Goal: Task Accomplishment & Management: Manage account settings

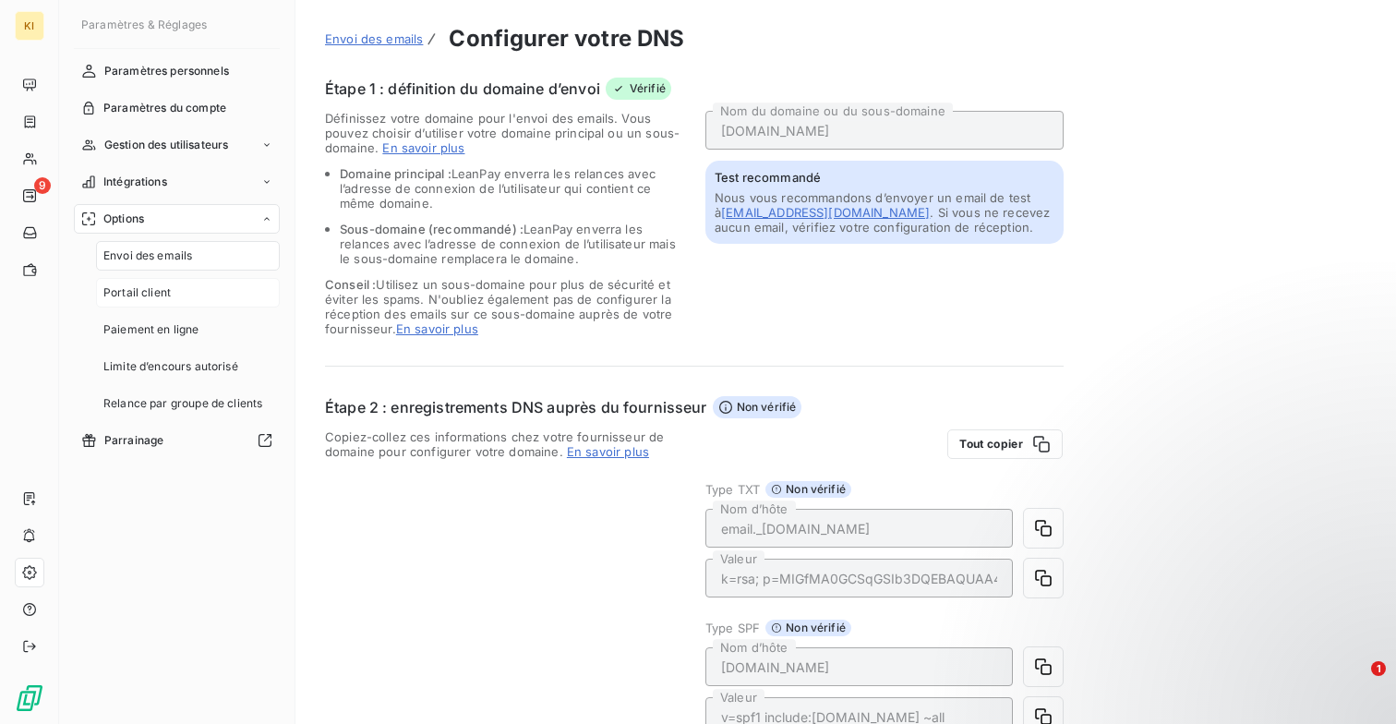
click at [165, 285] on span "Portail client" at bounding box center [136, 292] width 67 height 17
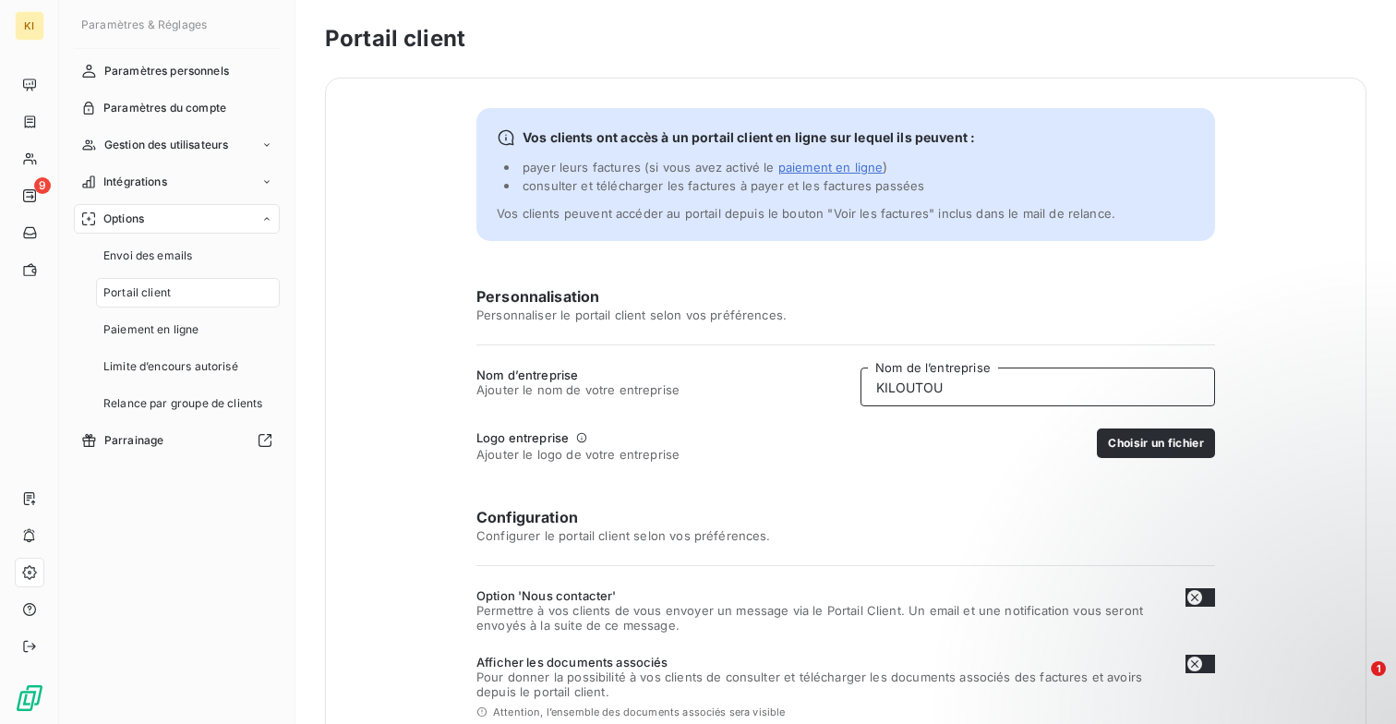
click at [982, 391] on input "KILOUTOU" at bounding box center [1037, 386] width 354 height 39
type input "Kiloutou"
click at [1292, 355] on div "Vos clients ont accès à un portail client en ligne sur lequel ils peuvent : pay…" at bounding box center [845, 598] width 1041 height 1041
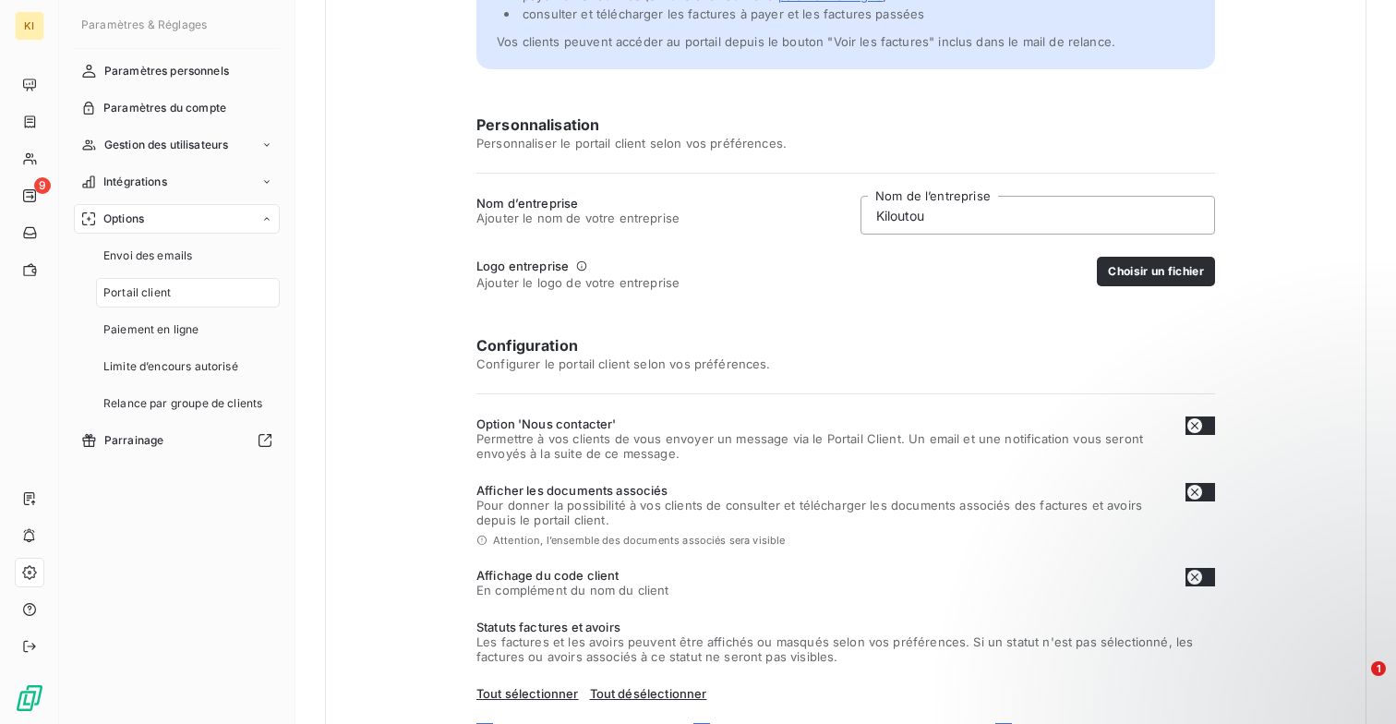
scroll to position [176, 0]
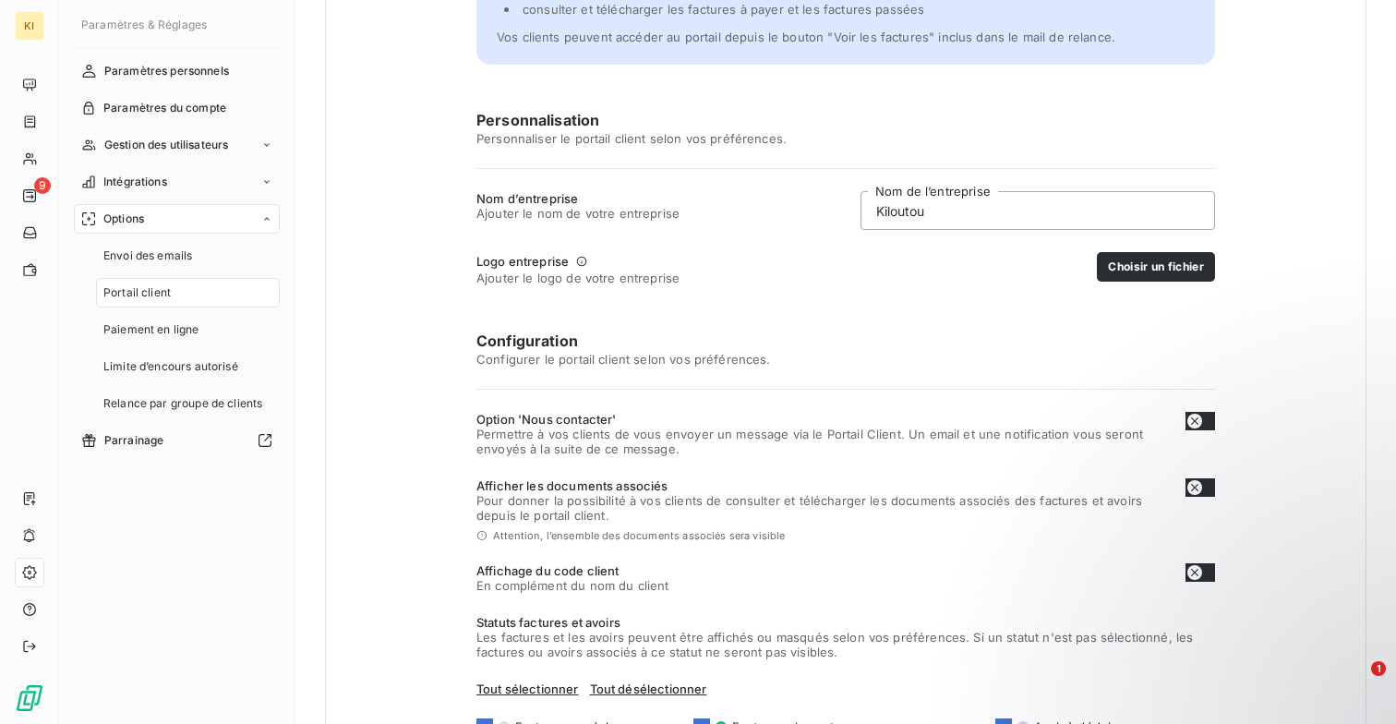
click at [695, 344] on h6 "Configuration" at bounding box center [845, 341] width 738 height 22
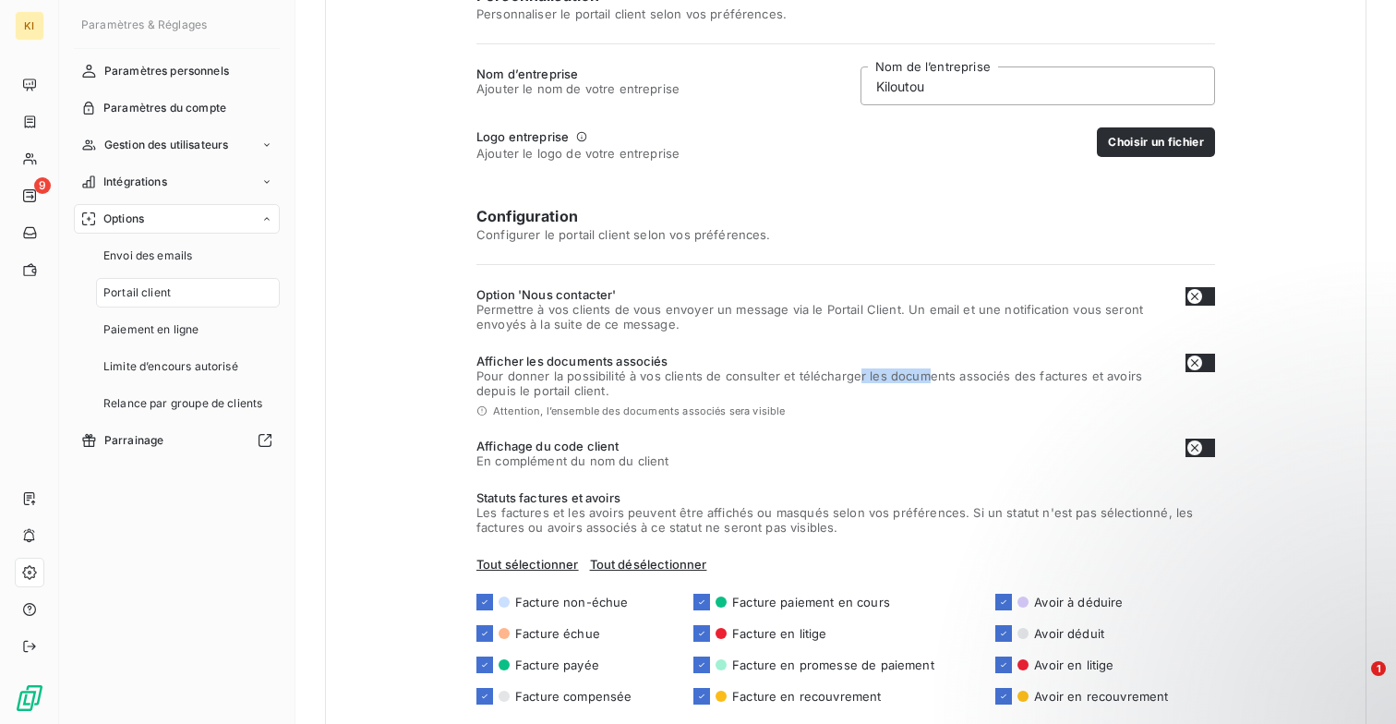
drag, startPoint x: 856, startPoint y: 376, endPoint x: 921, endPoint y: 378, distance: 65.6
click at [926, 377] on span "Pour donner la possibilité à vos clients de consulter et télécharger les docume…" at bounding box center [823, 383] width 694 height 30
click at [965, 378] on span "Pour donner la possibilité à vos clients de consulter et télécharger les docume…" at bounding box center [823, 383] width 694 height 30
click at [1203, 359] on button "button" at bounding box center [1200, 363] width 30 height 18
checkbox input "true"
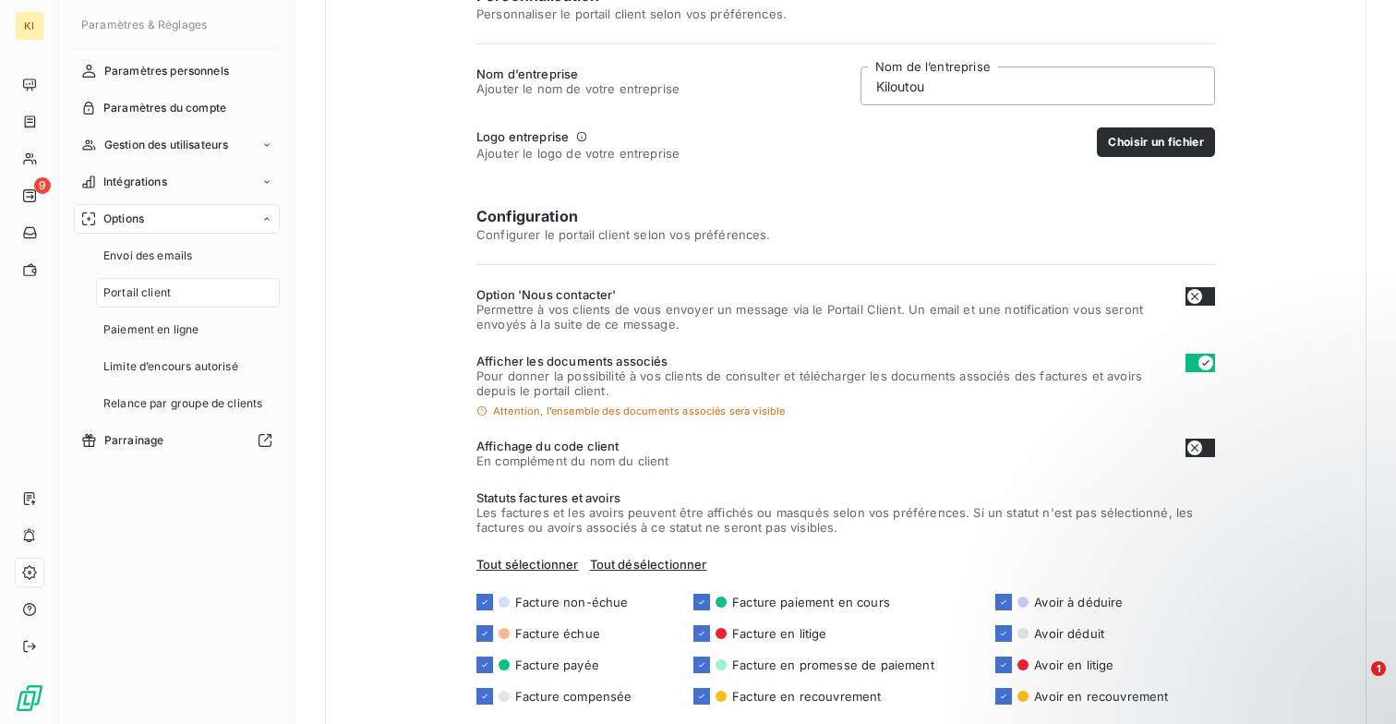
scroll to position [412, 0]
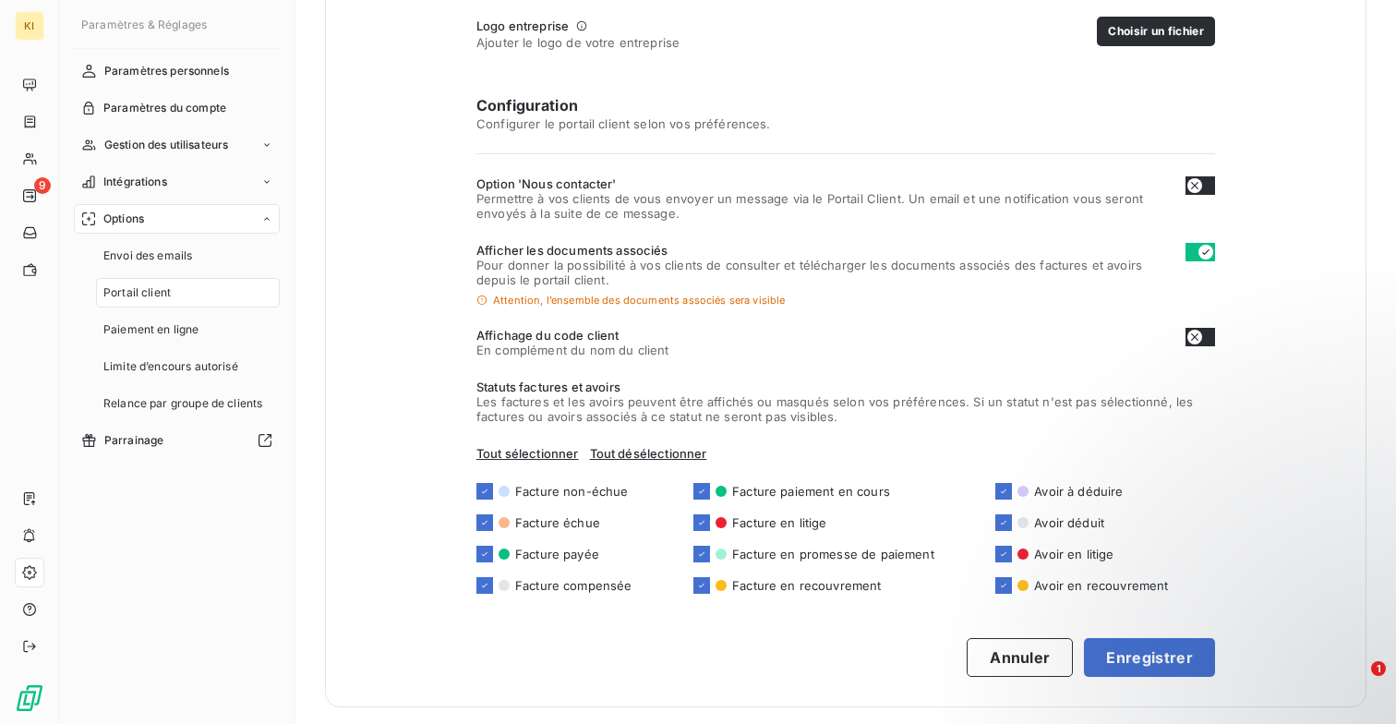
click at [1201, 336] on icon "button" at bounding box center [1194, 337] width 15 height 15
checkbox input "true"
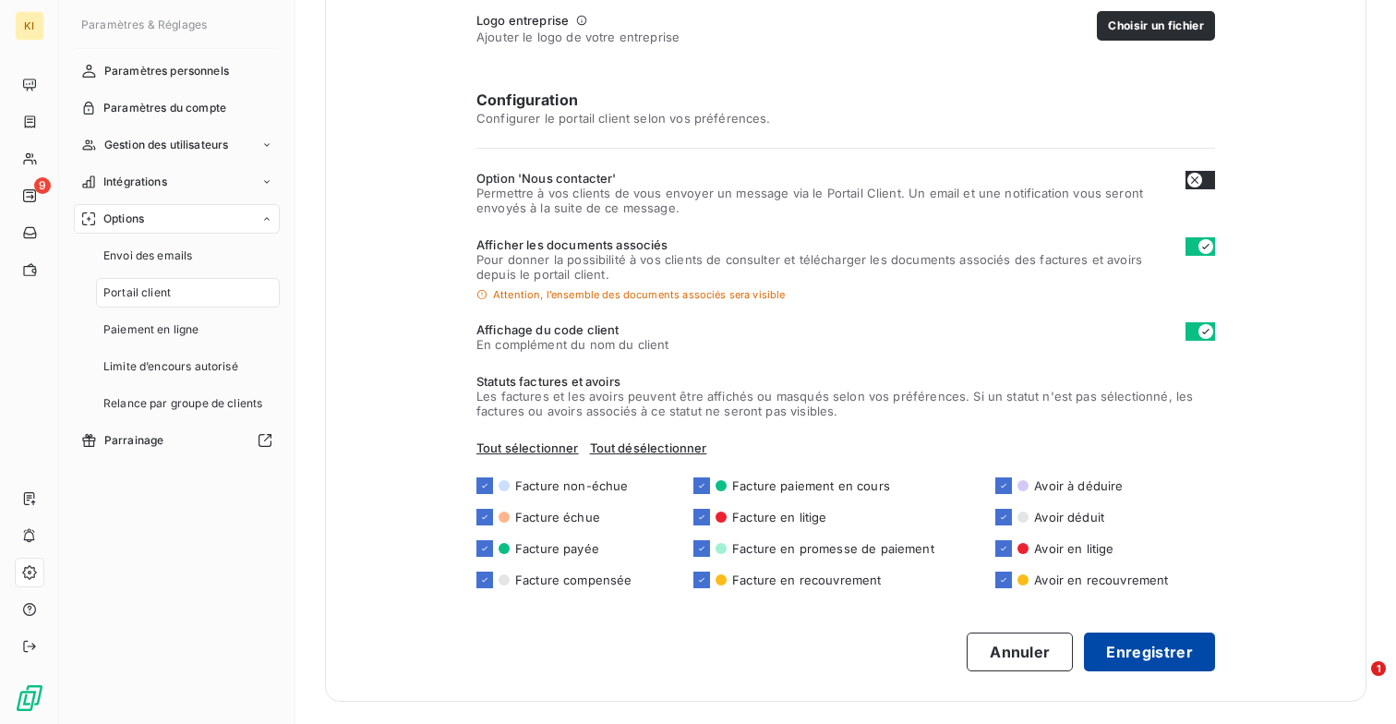
click at [1126, 642] on button "Enregistrer" at bounding box center [1149, 651] width 131 height 39
click at [999, 484] on icon at bounding box center [1003, 485] width 11 height 11
checkbox input "false"
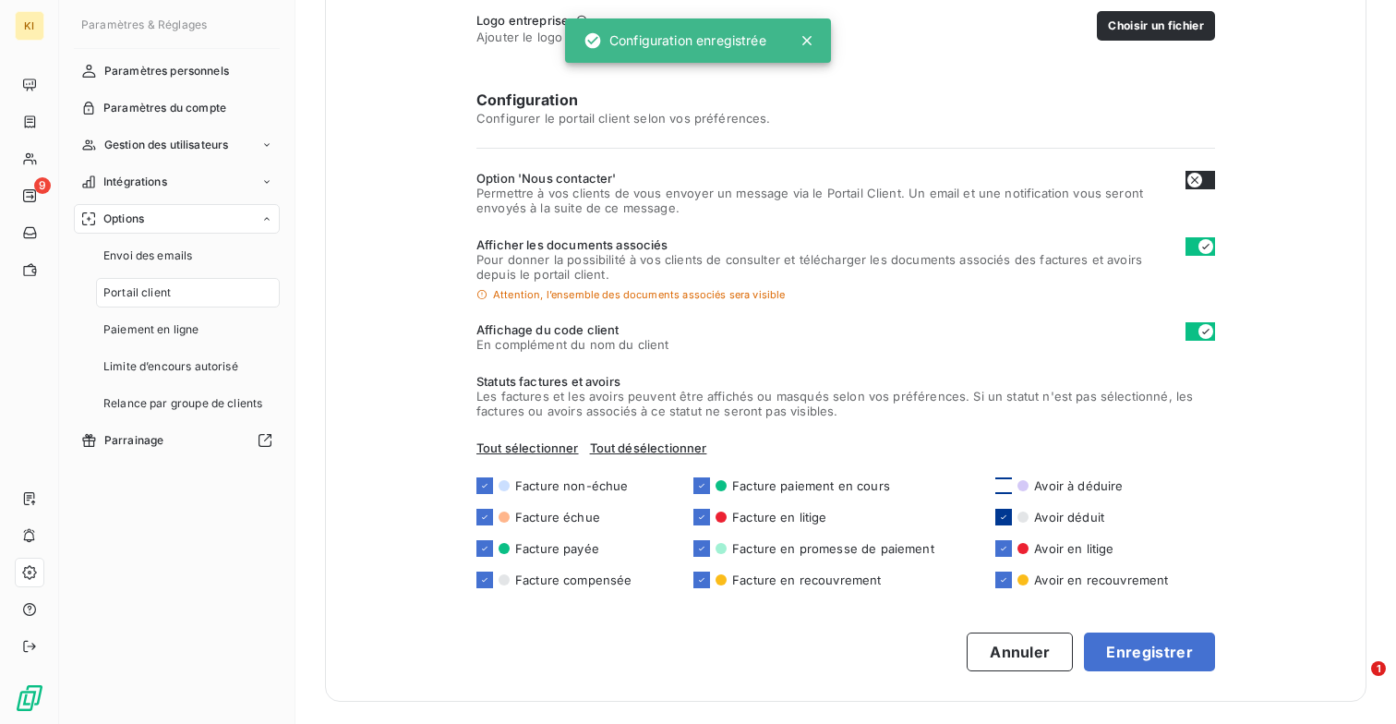
click at [1002, 511] on icon at bounding box center [1003, 516] width 11 height 11
checkbox input "false"
click at [1004, 540] on div at bounding box center [1003, 548] width 17 height 17
checkbox input "false"
click at [1003, 565] on div "Facture non-échue Facture échue Facture payée Facture compensée Facture paiemen…" at bounding box center [845, 532] width 738 height 111
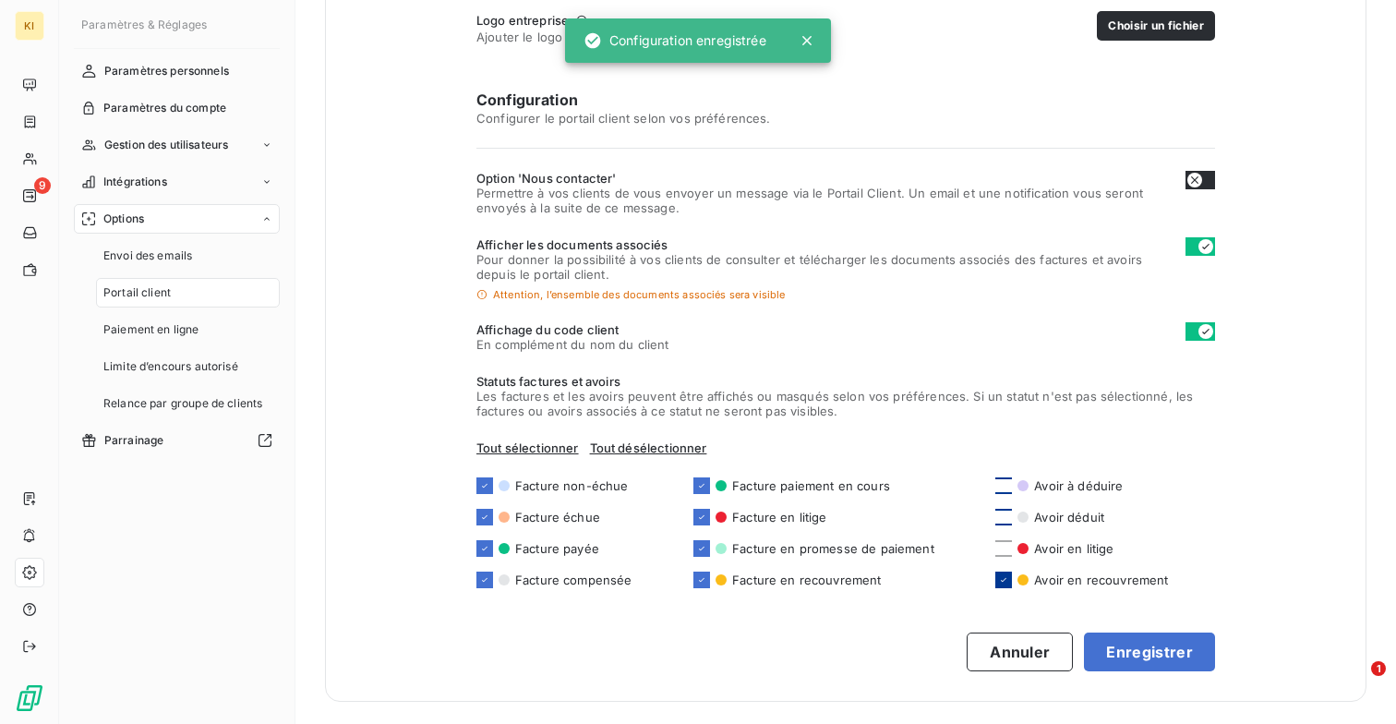
click at [1003, 577] on icon at bounding box center [1003, 579] width 11 height 11
checkbox input "false"
click at [1179, 661] on button "Enregistrer" at bounding box center [1149, 651] width 131 height 39
click at [198, 339] on div "Paiement en ligne" at bounding box center [188, 330] width 184 height 30
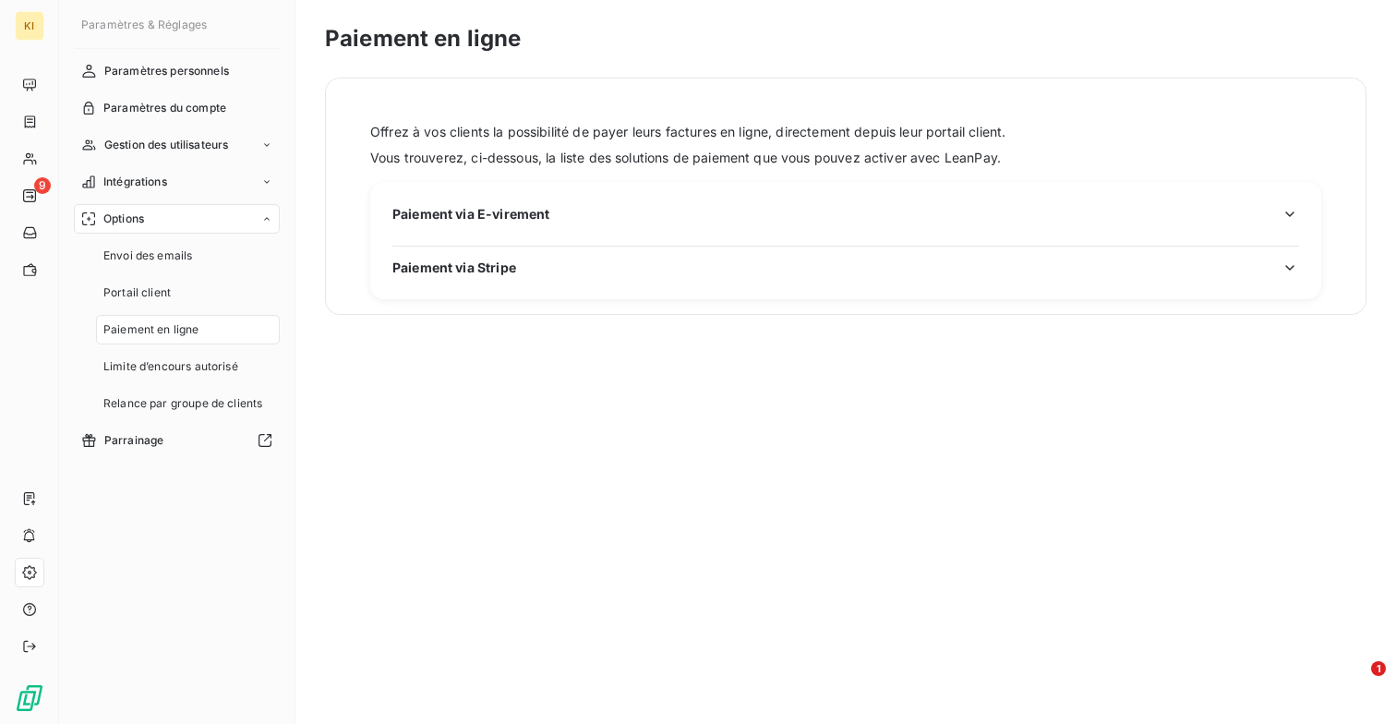
click at [471, 222] on span "Paiement via E-virement" at bounding box center [470, 213] width 157 height 19
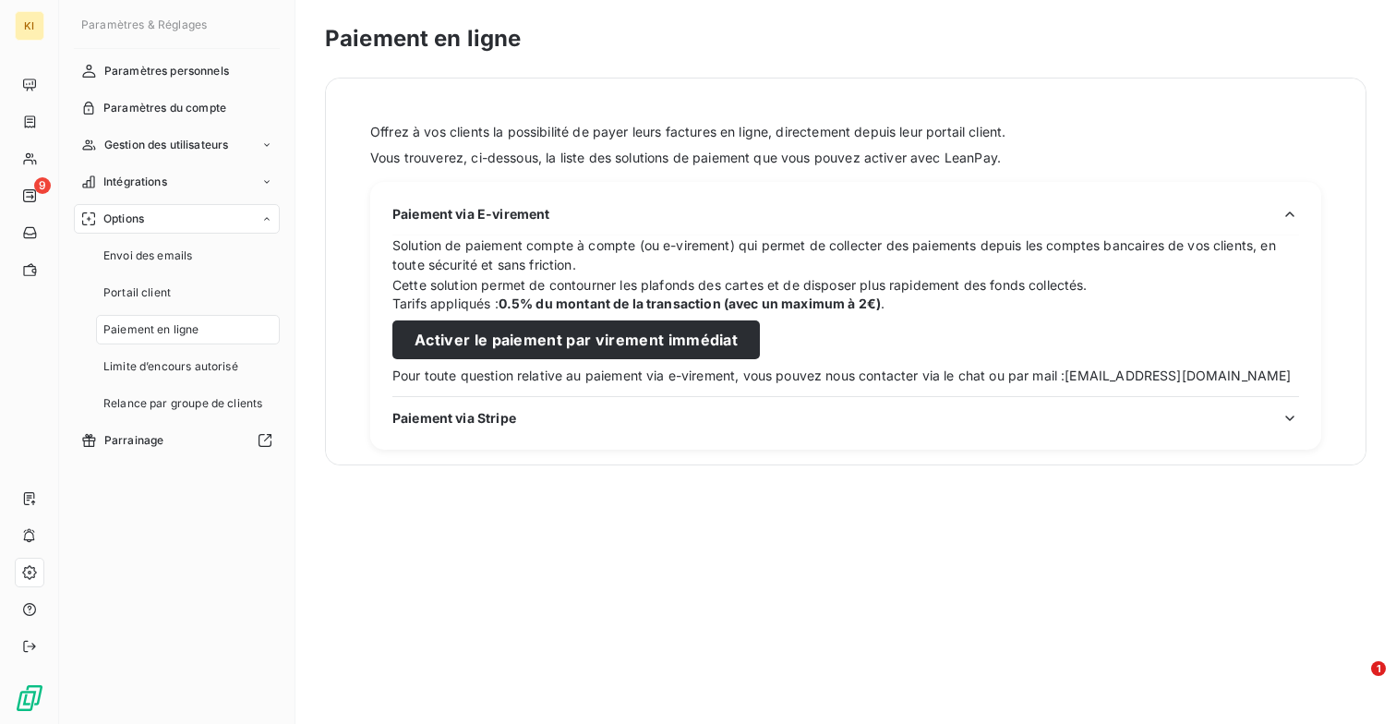
click at [514, 391] on div "Paiement via E-virement Solution de paiement compte à compte (ou e-virement) qu…" at bounding box center [845, 316] width 951 height 268
click at [504, 417] on span "Paiement via Stripe" at bounding box center [454, 417] width 124 height 19
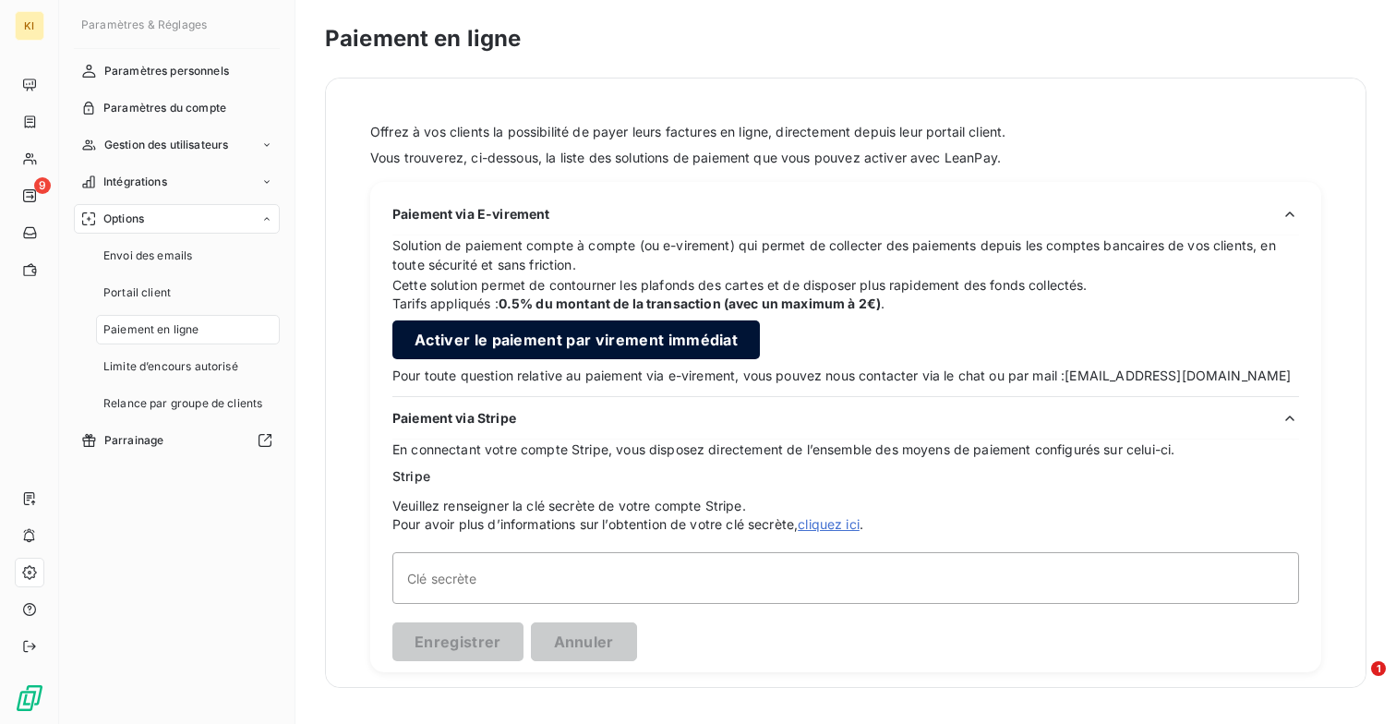
click at [552, 338] on button "Activer le paiement par virement immédiat" at bounding box center [575, 339] width 367 height 39
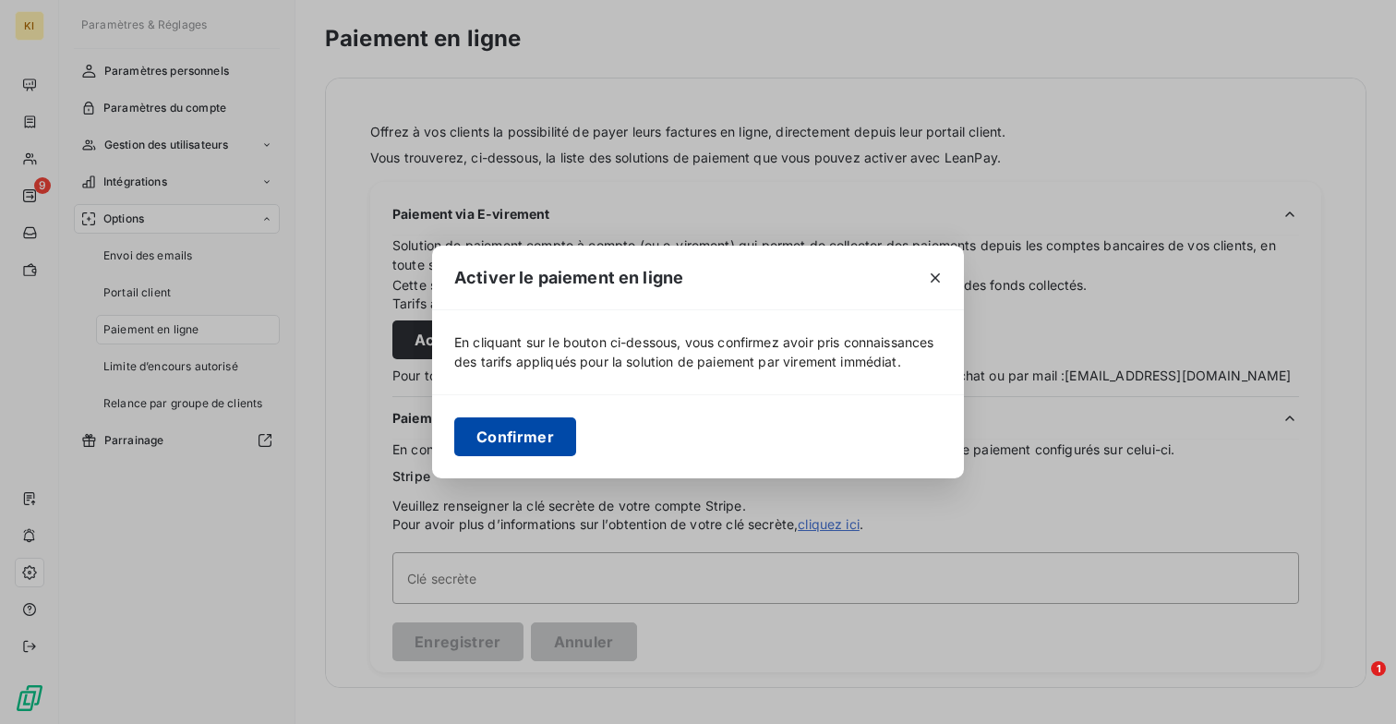
click at [537, 441] on button "Confirmer" at bounding box center [515, 436] width 122 height 39
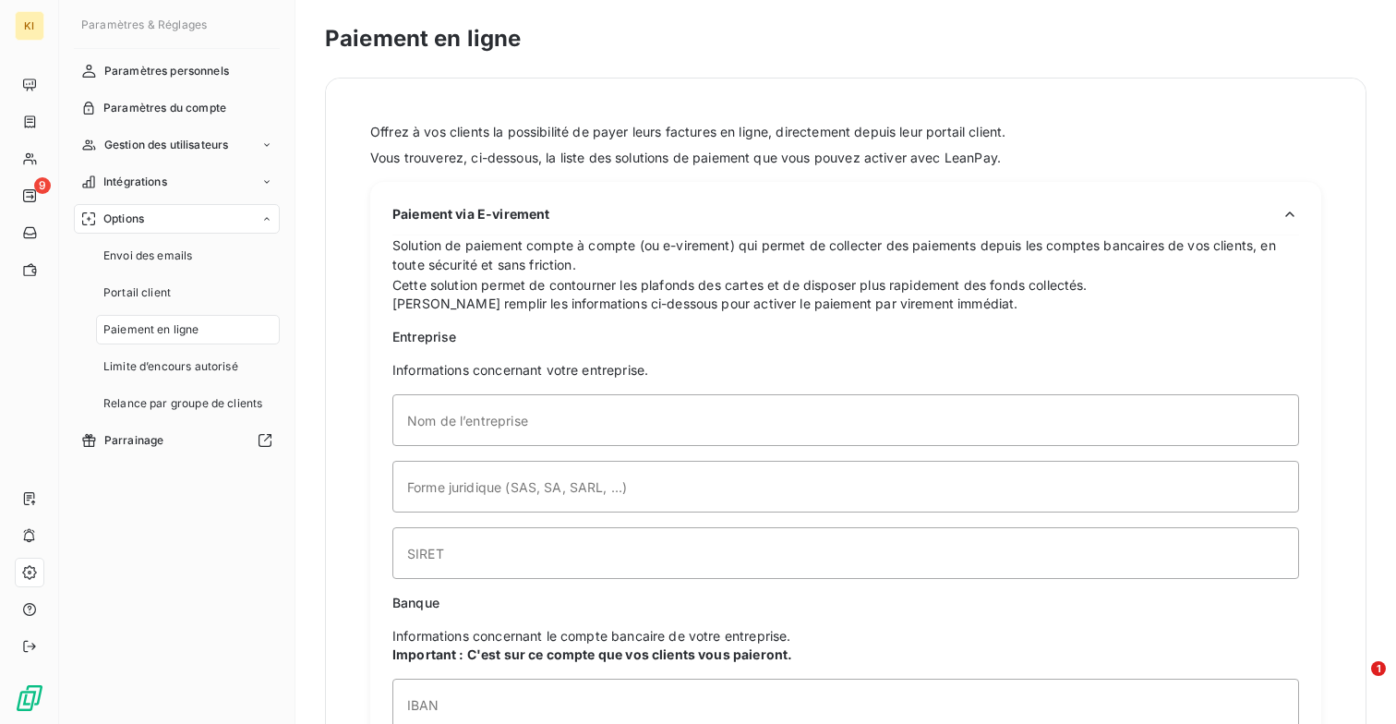
click at [653, 350] on div "[PERSON_NAME] remplir les informations ci-dessous pour activer le paiement par …" at bounding box center [845, 738] width 906 height 888
click at [228, 361] on span "Limite d’encours autorisé" at bounding box center [170, 366] width 135 height 17
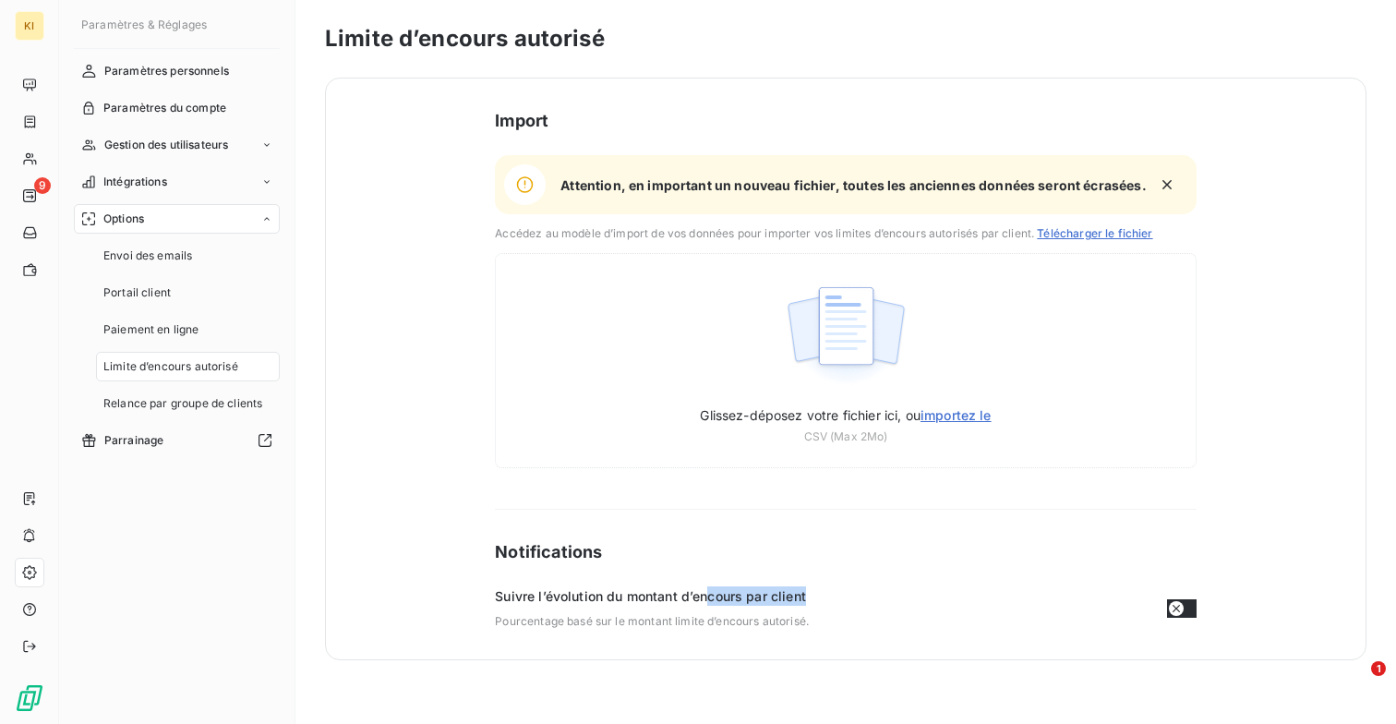
drag, startPoint x: 808, startPoint y: 590, endPoint x: 711, endPoint y: 590, distance: 96.9
click at [711, 590] on span "Suivre l’évolution du montant d’encours par client" at bounding box center [670, 595] width 351 height 19
click at [753, 579] on div "Notifications Suivre l’évolution du montant d’encours par client Pourcentage ba…" at bounding box center [845, 584] width 701 height 90
click at [1191, 606] on button "button" at bounding box center [1182, 608] width 30 height 18
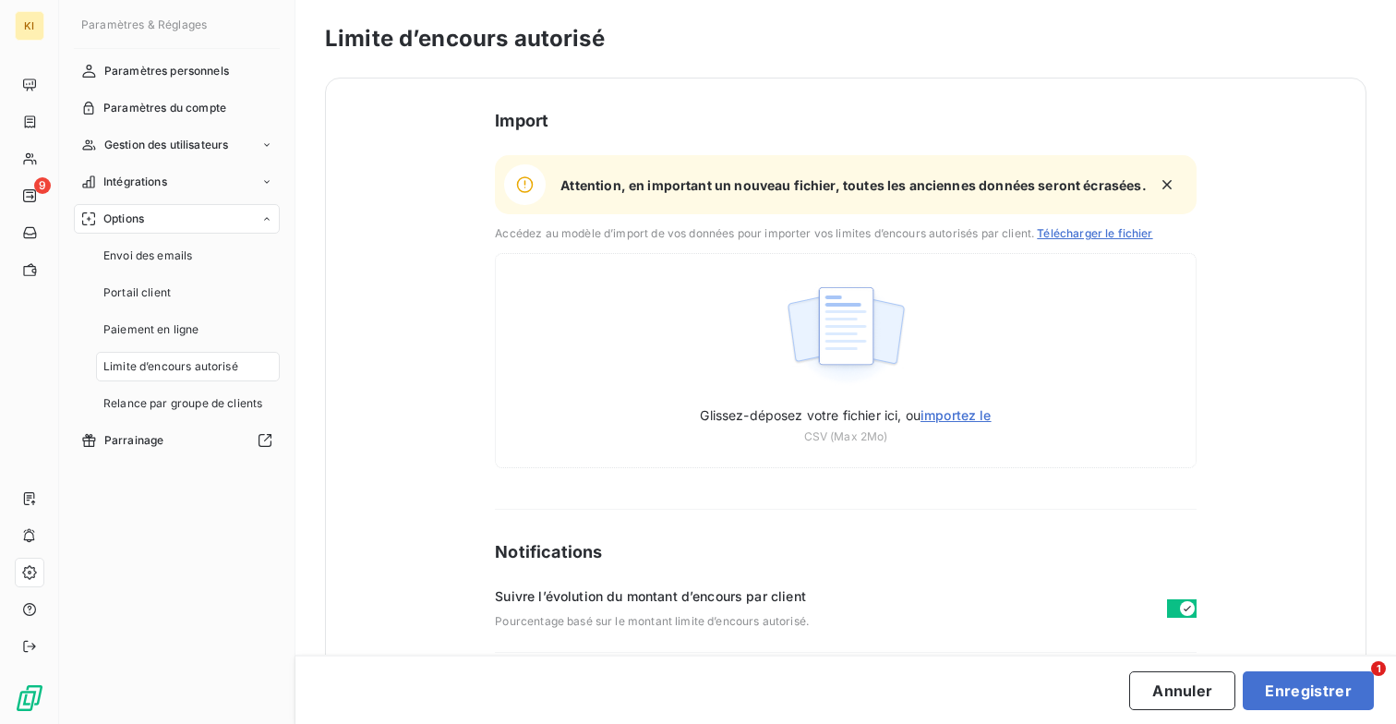
click at [1191, 606] on icon "button" at bounding box center [1187, 608] width 15 height 15
click at [190, 398] on span "Relance par groupe de clients" at bounding box center [182, 403] width 159 height 17
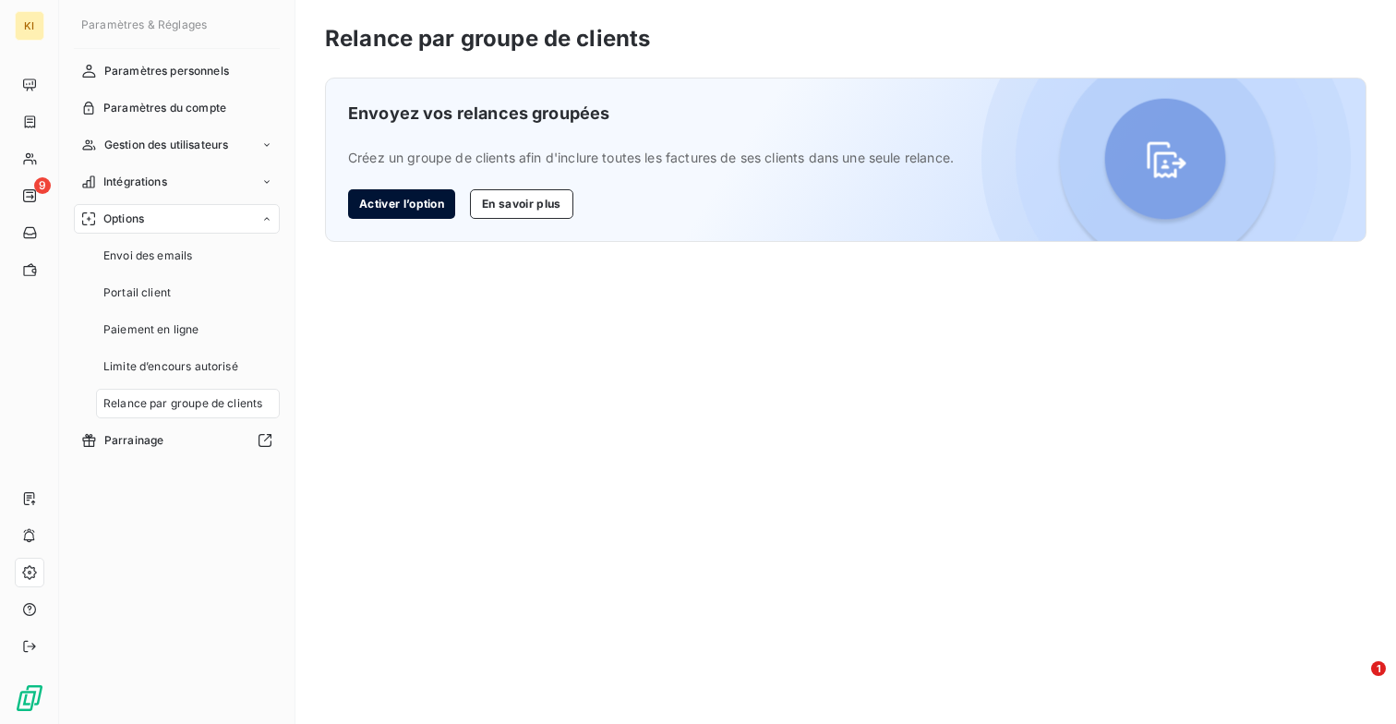
click at [393, 219] on button "Activer l’option" at bounding box center [401, 204] width 107 height 30
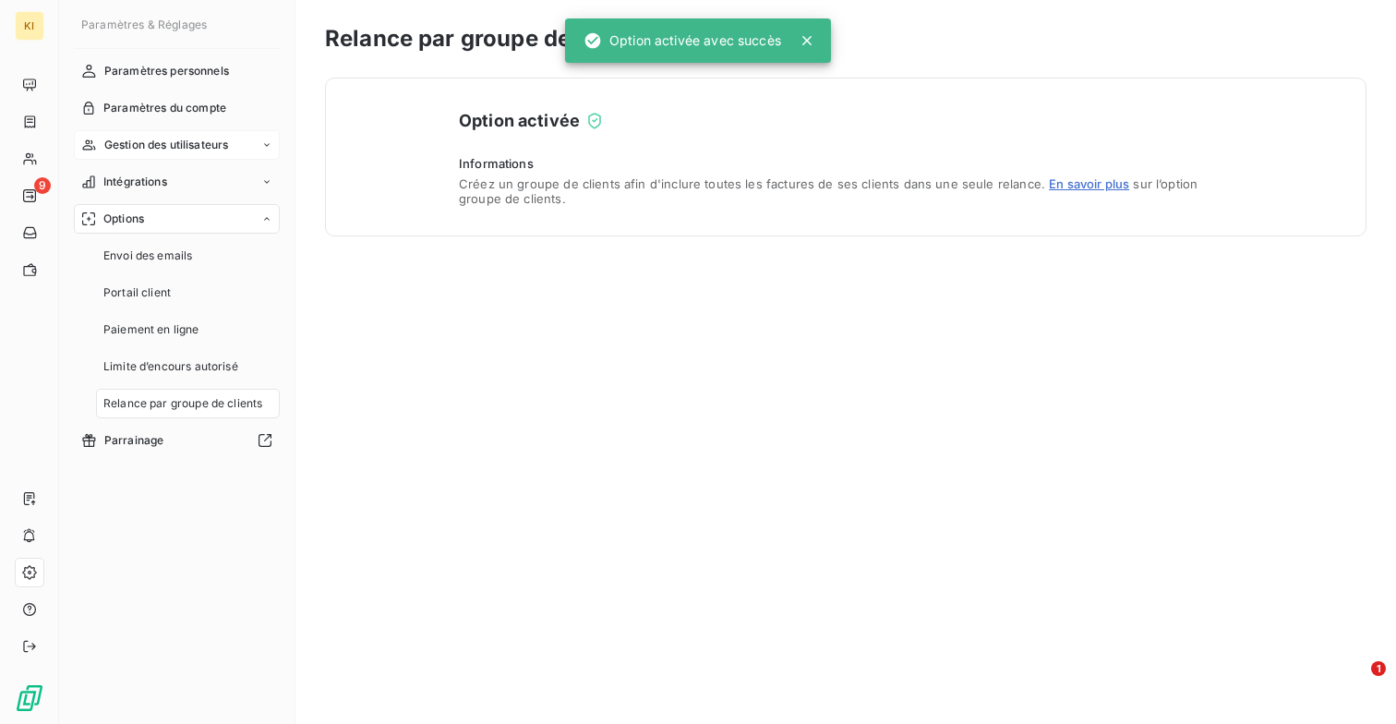
click at [166, 138] on span "Gestion des utilisateurs" at bounding box center [166, 145] width 125 height 17
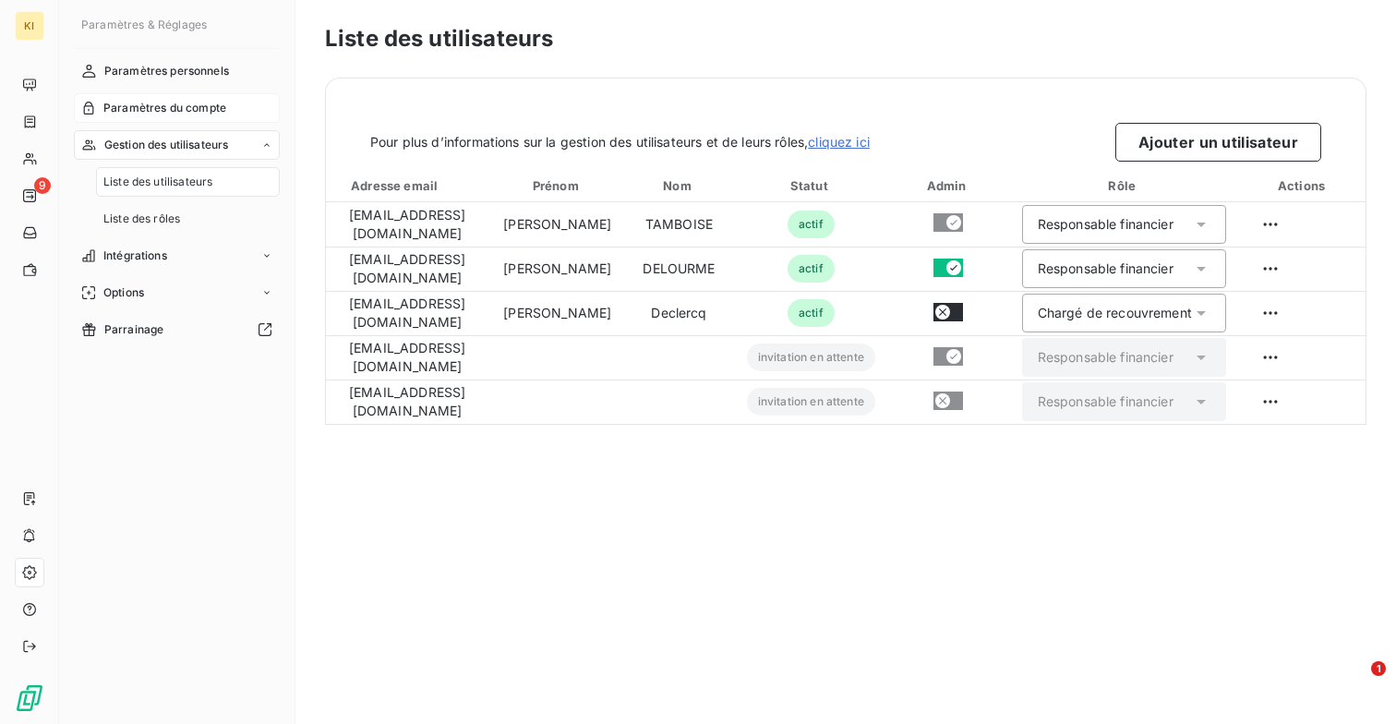
click at [179, 110] on span "Paramètres du compte" at bounding box center [164, 108] width 123 height 17
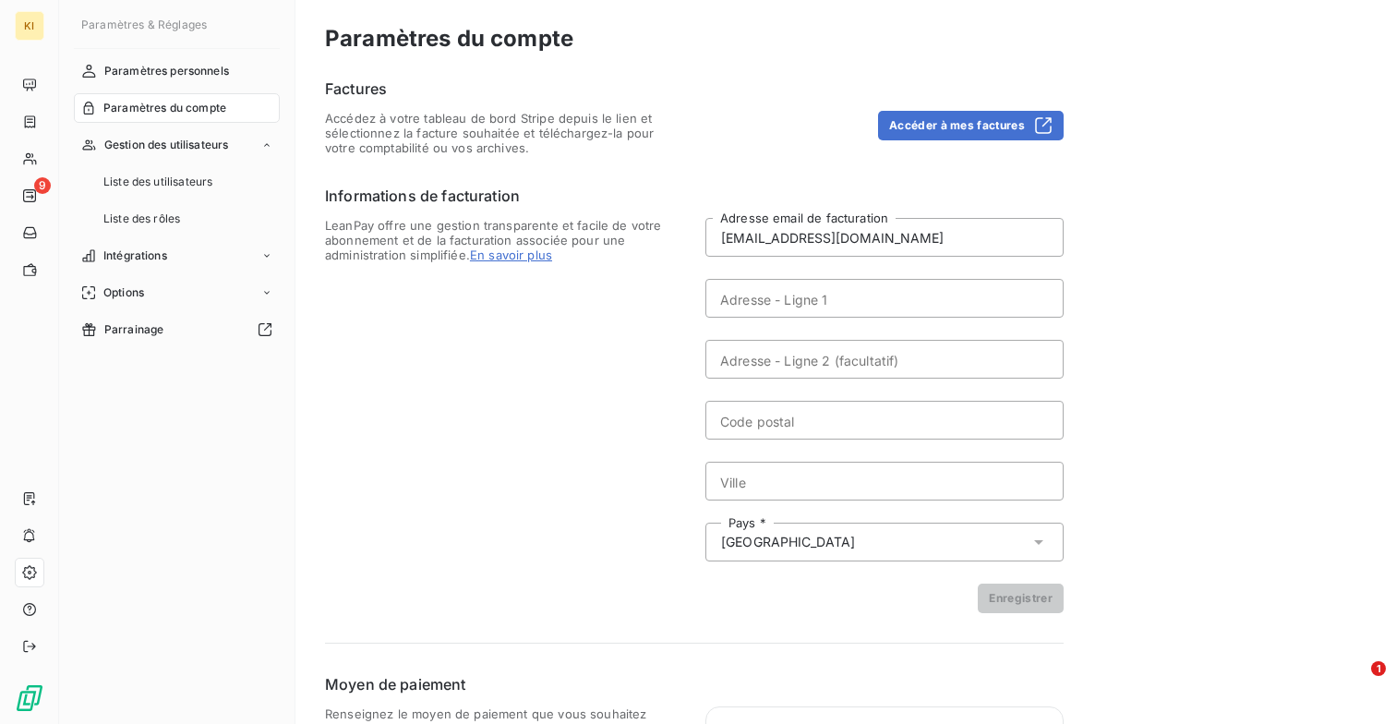
scroll to position [134, 0]
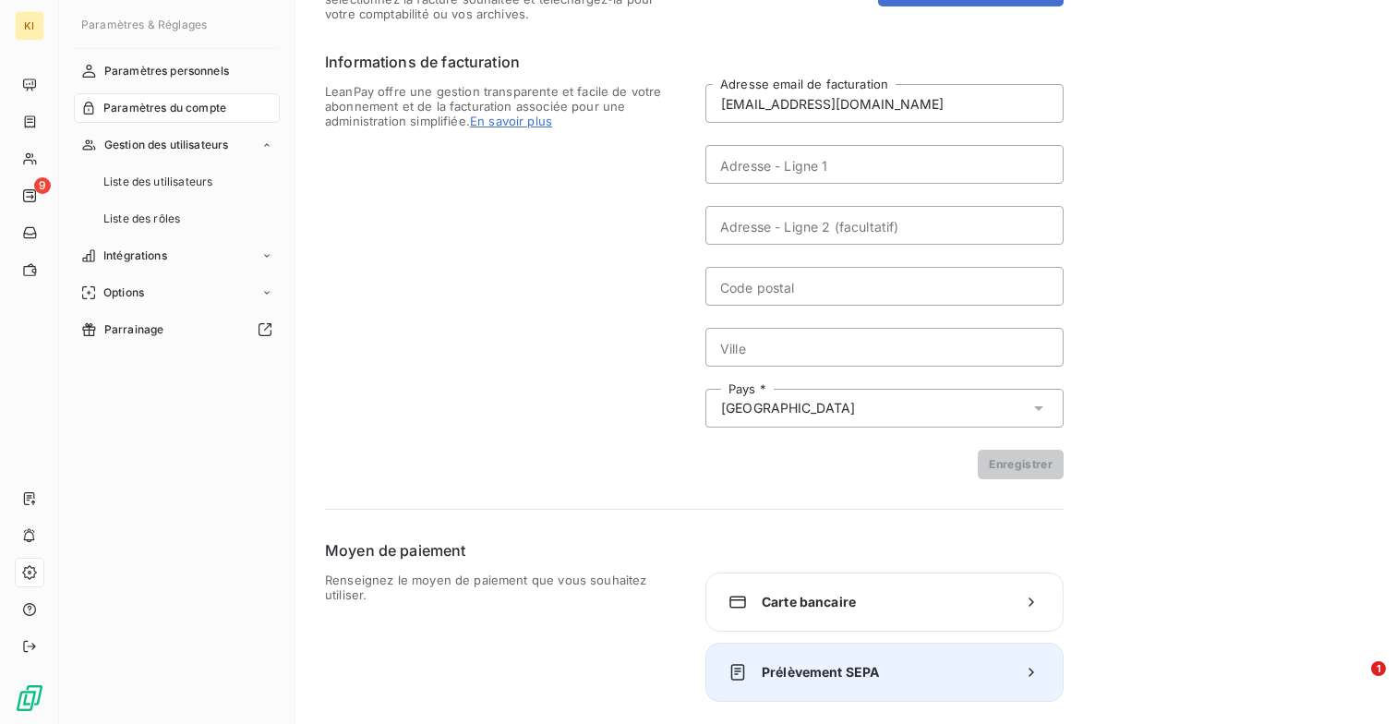
click at [861, 669] on span "Prélèvement SEPA" at bounding box center [885, 672] width 246 height 18
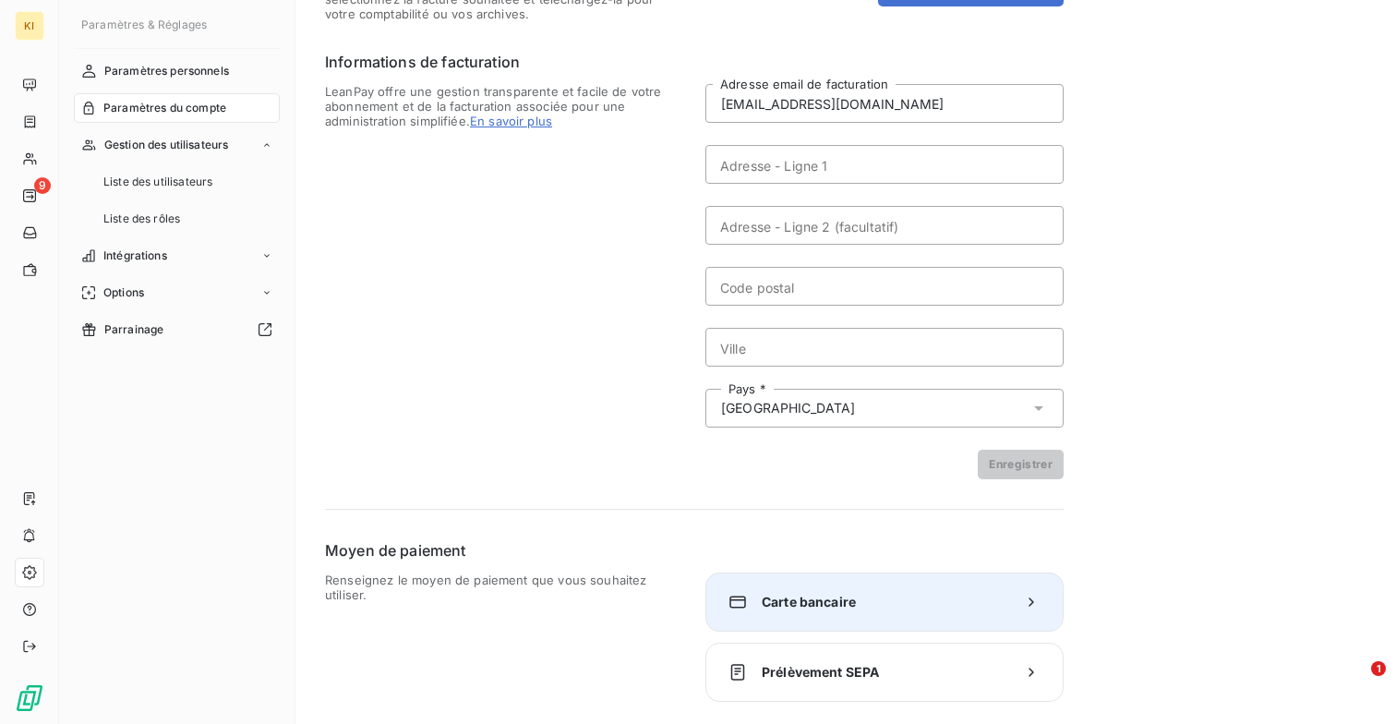
click at [772, 599] on span "Carte bancaire" at bounding box center [885, 602] width 246 height 18
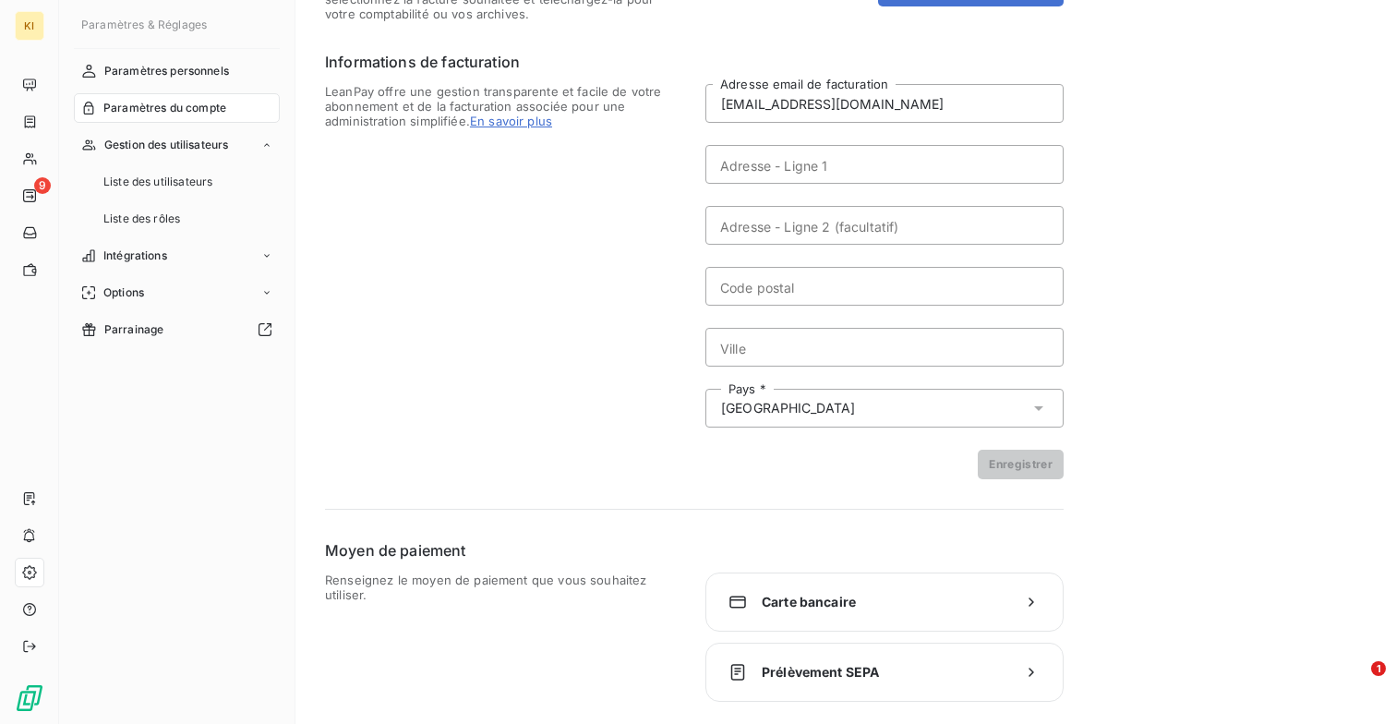
scroll to position [0, 0]
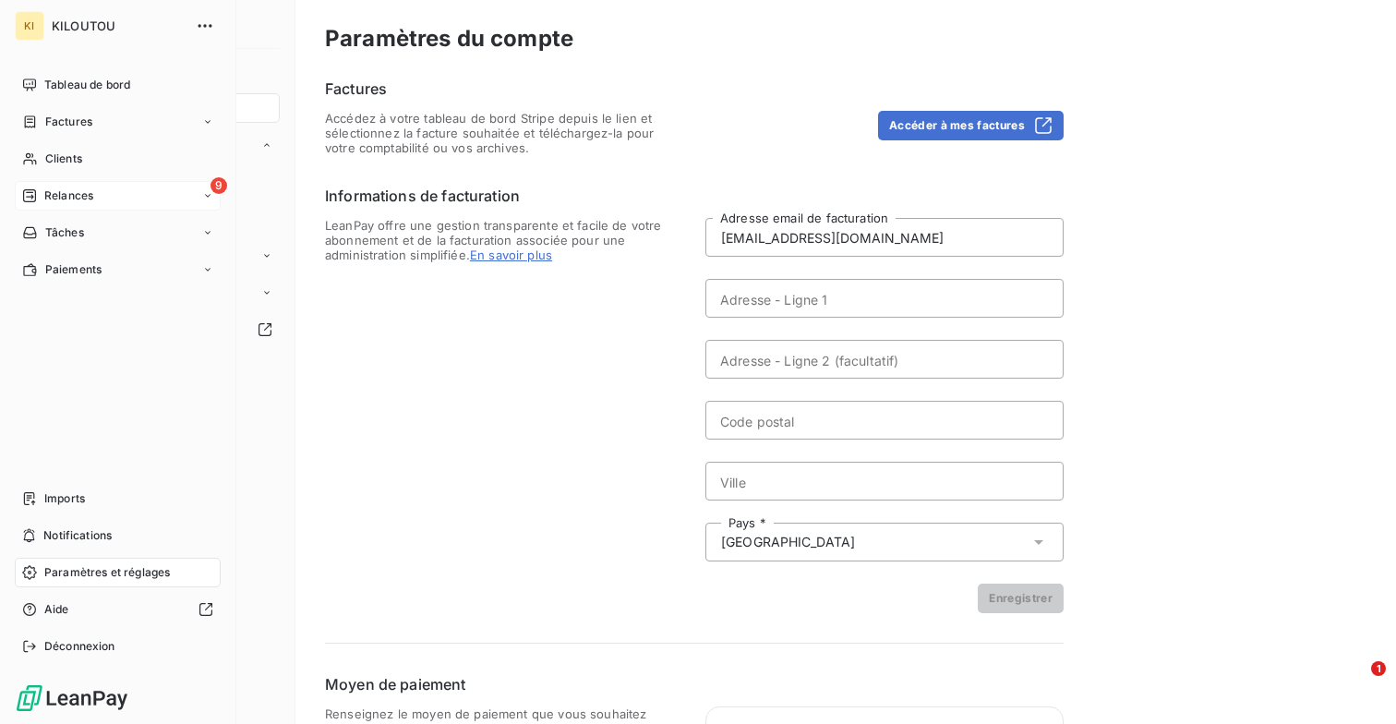
click at [41, 197] on div "Relances" at bounding box center [57, 195] width 71 height 17
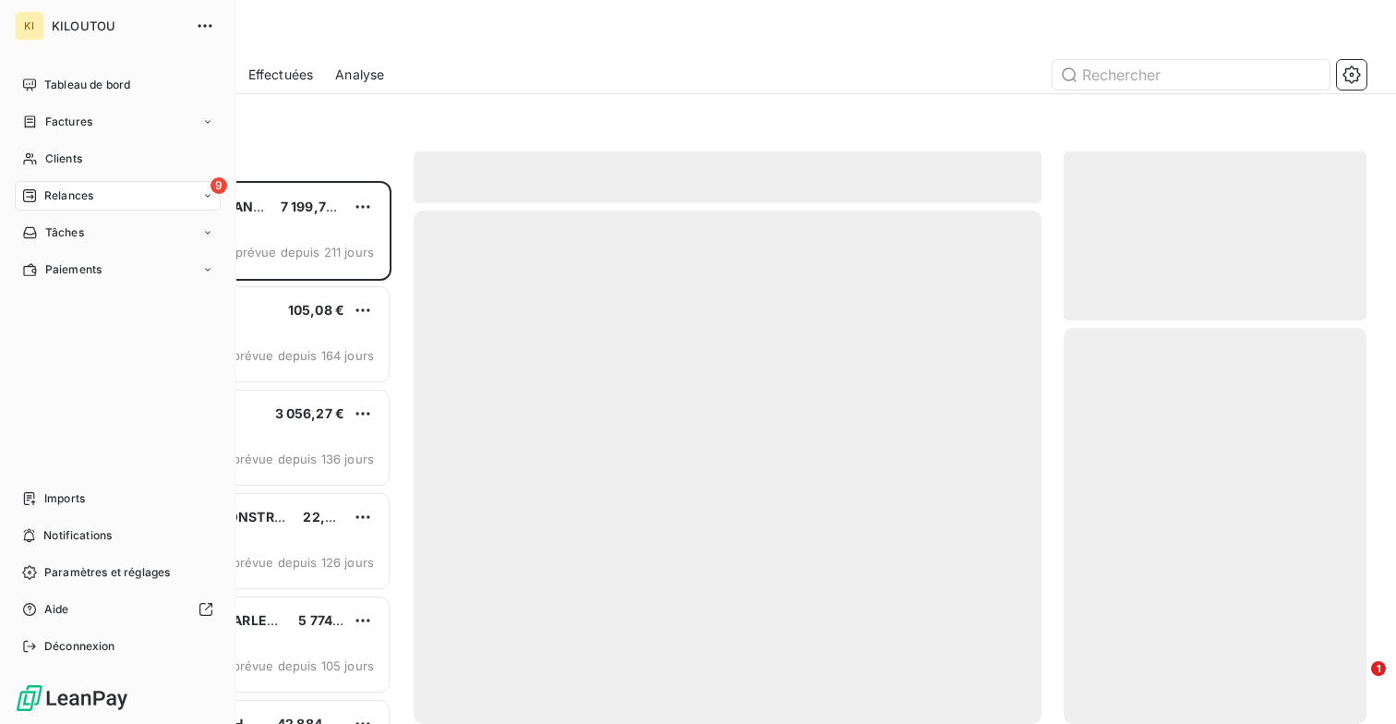
scroll to position [543, 303]
